Goal: Navigation & Orientation: Understand site structure

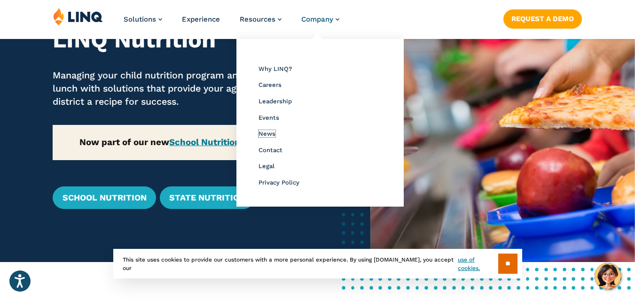
scroll to position [94, 0]
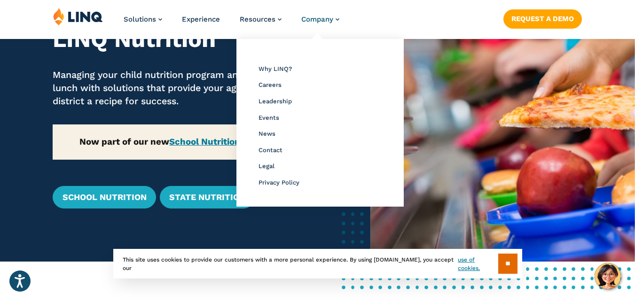
click at [417, 13] on div "Solutions Nutrition Overview NEW School Nutrition Suite School Nutrition State …" at bounding box center [317, 23] width 635 height 31
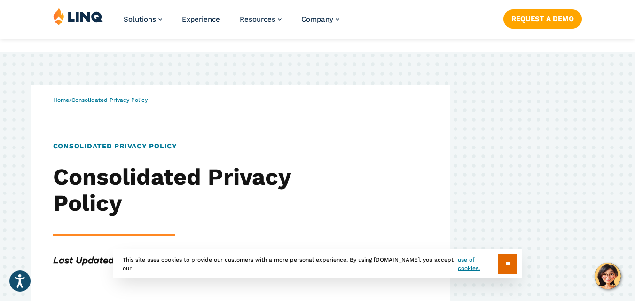
scroll to position [7365, 0]
